Goal: Task Accomplishment & Management: Manage account settings

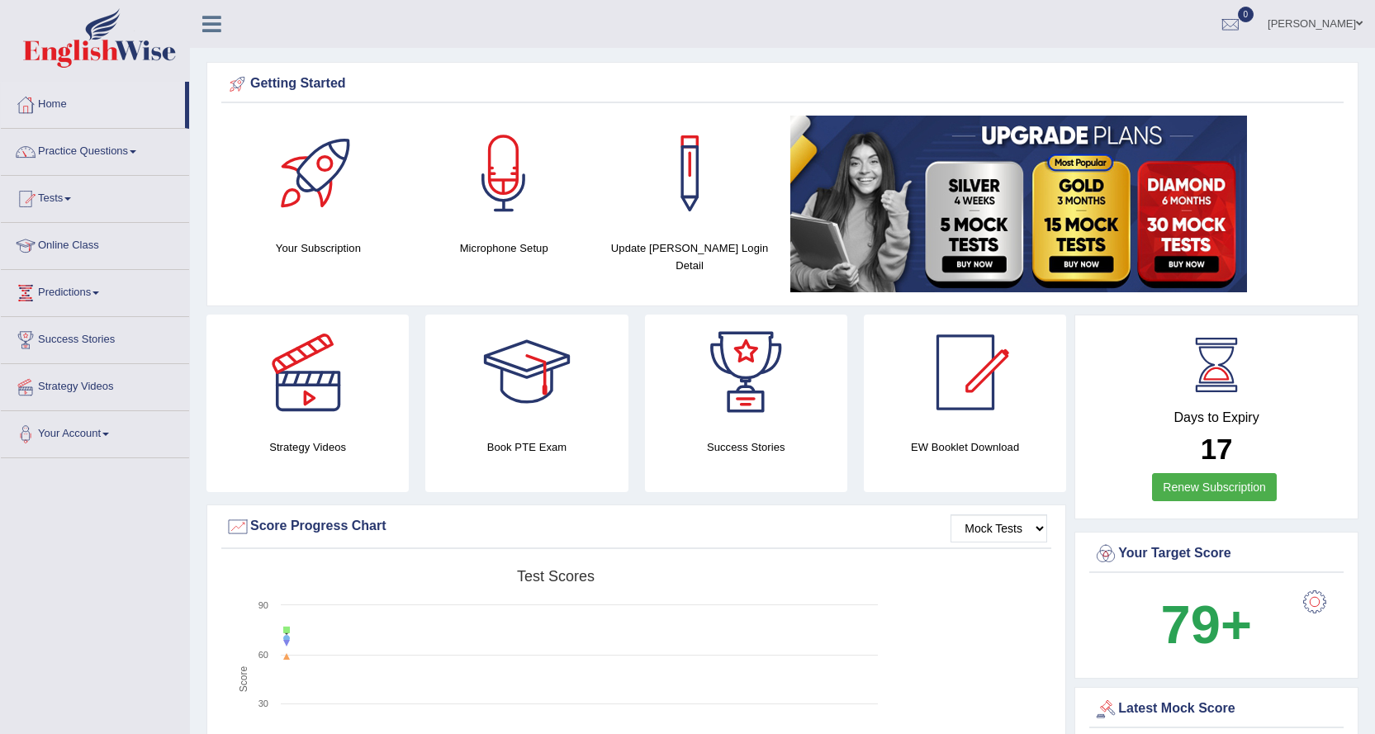
click at [1356, 27] on span at bounding box center [1359, 23] width 7 height 11
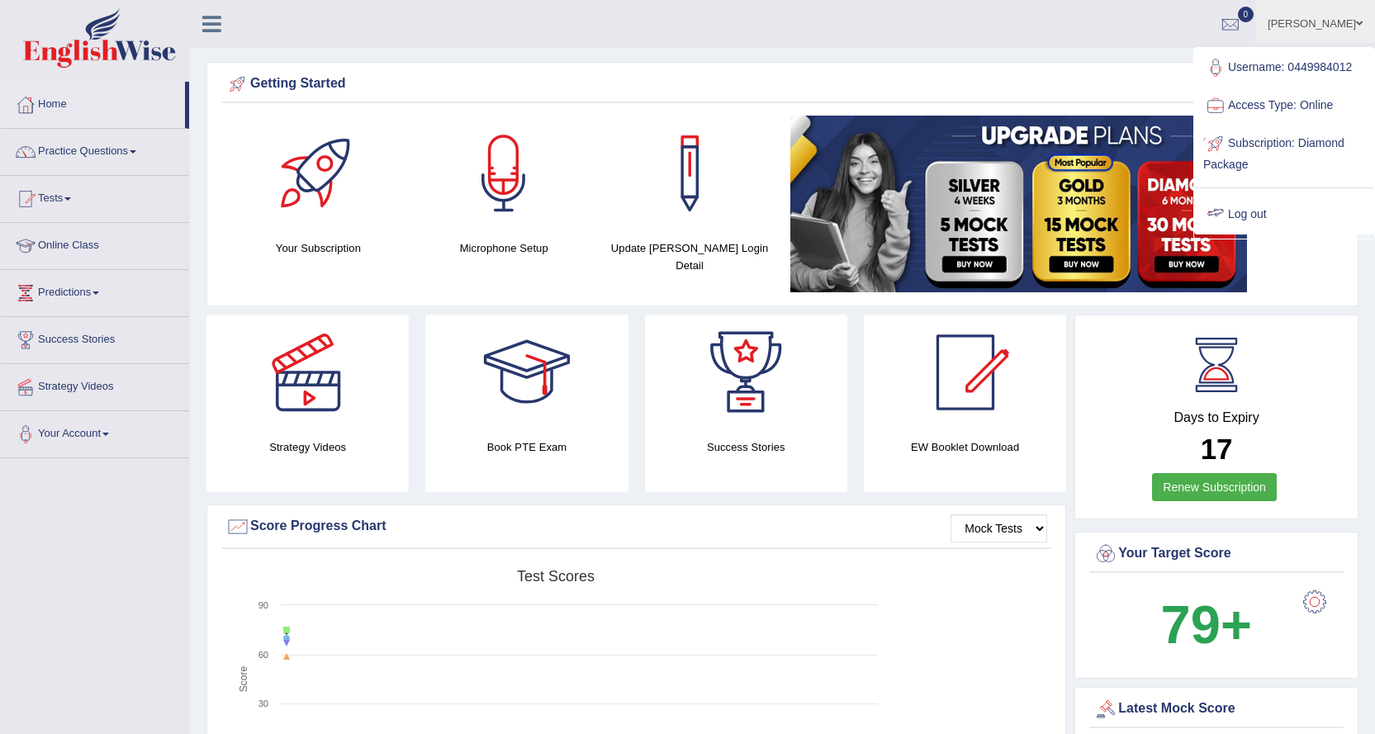
click at [1257, 213] on link "Log out" at bounding box center [1284, 215] width 178 height 38
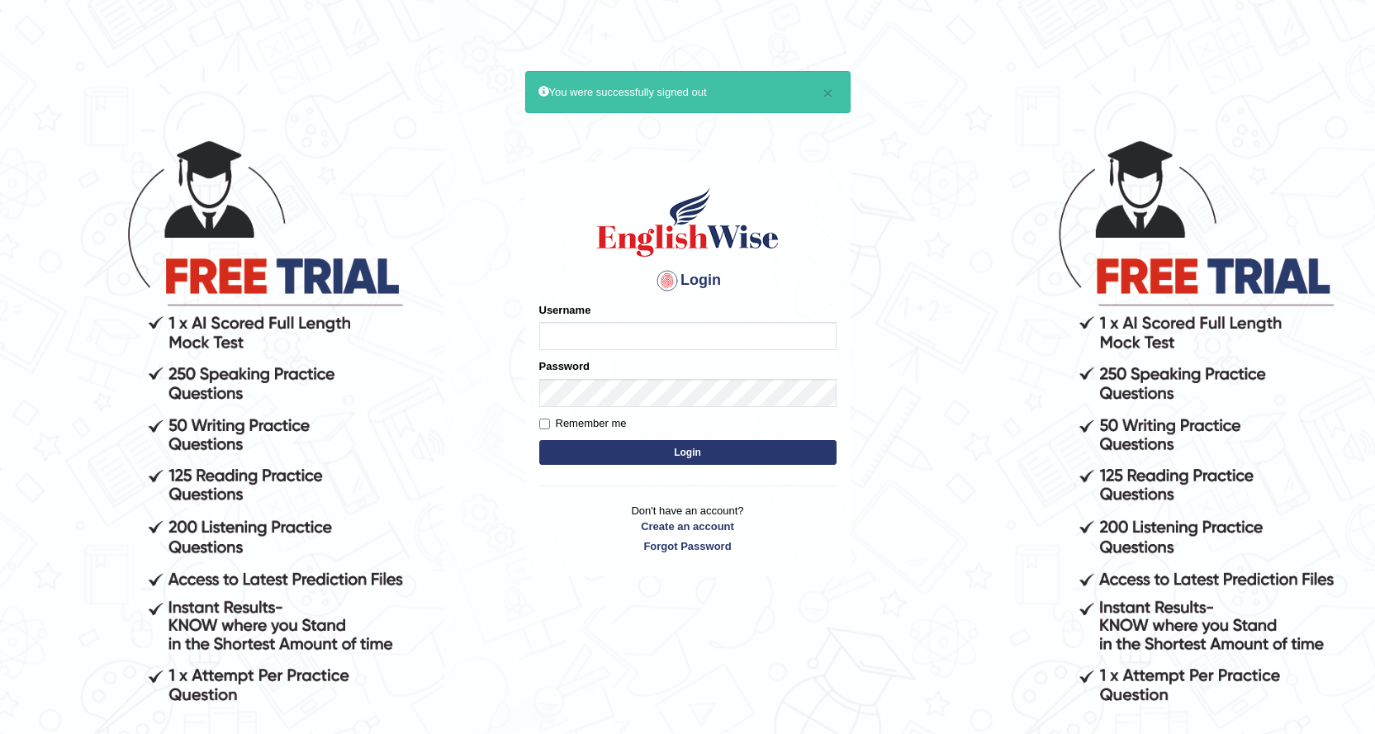
click at [539, 440] on button "Login" at bounding box center [687, 452] width 297 height 25
